Goal: Task Accomplishment & Management: Use online tool/utility

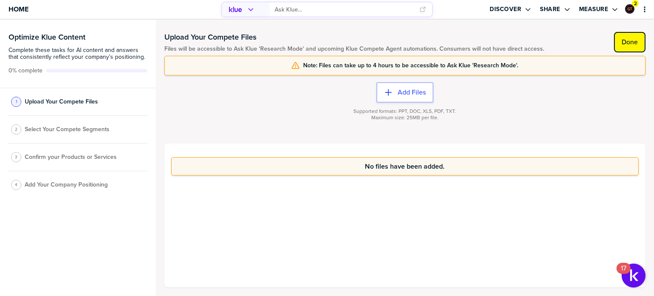
click at [630, 47] on button "Done" at bounding box center [630, 42] width 32 height 20
click at [633, 45] on label "Done" at bounding box center [630, 42] width 16 height 9
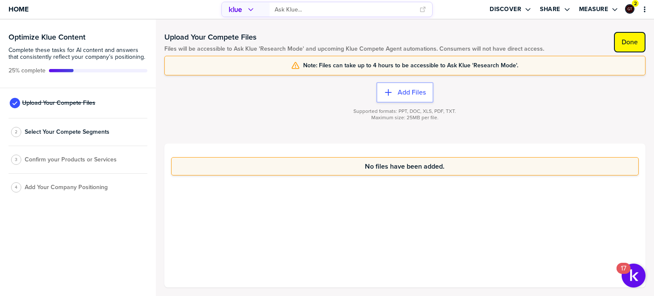
click at [633, 45] on label "Done" at bounding box center [630, 42] width 16 height 9
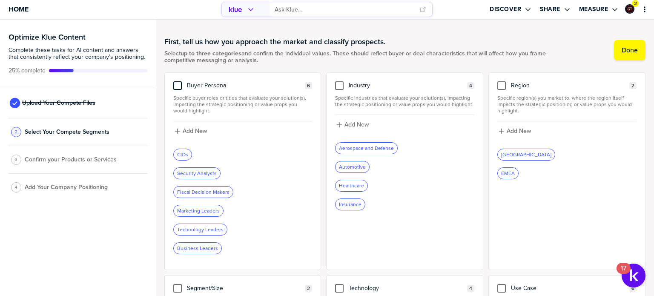
click at [177, 85] on div at bounding box center [177, 85] width 9 height 9
click at [178, 81] on input "checkbox" at bounding box center [178, 81] width 0 height 0
click at [336, 87] on div at bounding box center [339, 85] width 9 height 9
click at [339, 81] on input "checkbox" at bounding box center [339, 81] width 0 height 0
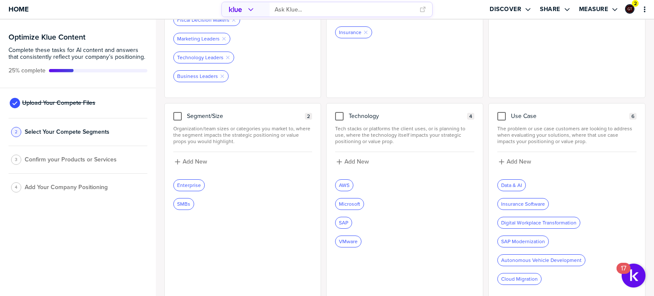
scroll to position [174, 0]
click at [336, 112] on div at bounding box center [339, 114] width 9 height 9
click at [339, 110] on input "checkbox" at bounding box center [339, 110] width 0 height 0
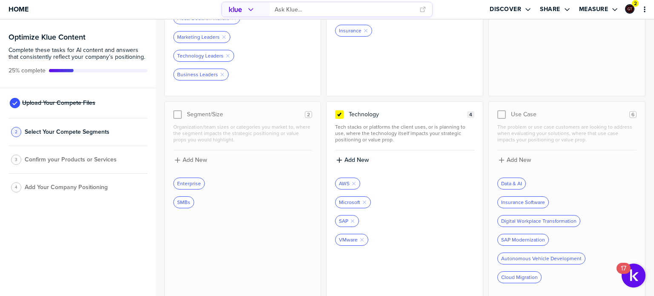
scroll to position [0, 0]
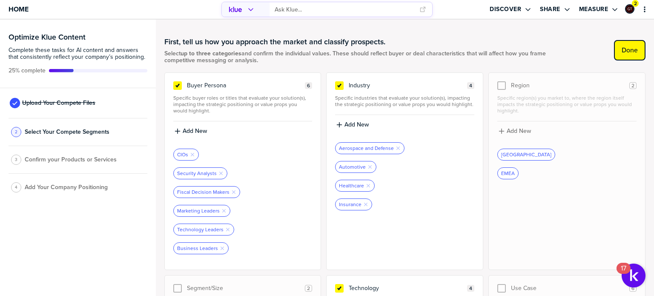
click at [626, 51] on label "Done" at bounding box center [630, 50] width 16 height 9
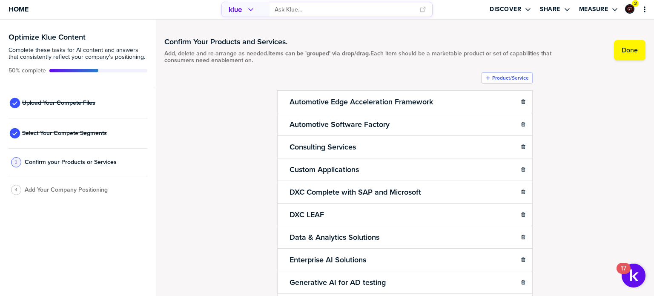
click at [631, 146] on div "Confirm Your Products and Services. Add, delete and re-arrange as needed. Items…" at bounding box center [404, 157] width 481 height 259
drag, startPoint x: 633, startPoint y: 49, endPoint x: 262, endPoint y: 2, distance: 374.0
click at [633, 49] on button "Done" at bounding box center [630, 50] width 32 height 20
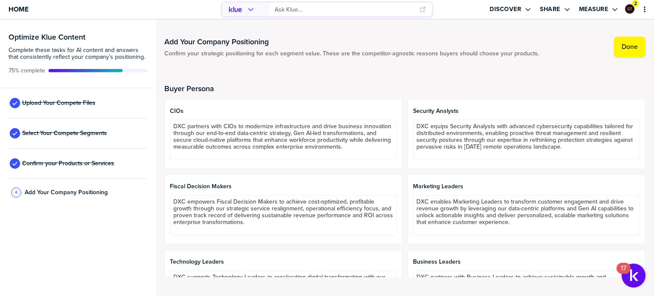
scroll to position [213, 0]
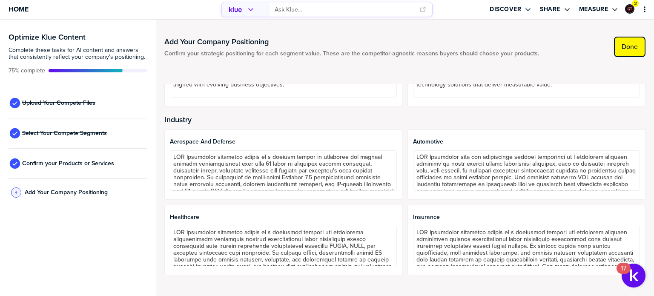
click at [632, 51] on label "Done" at bounding box center [630, 47] width 16 height 9
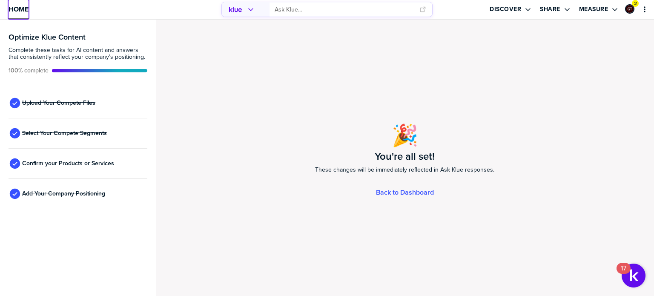
click at [20, 9] on span "Home" at bounding box center [19, 9] width 20 height 7
